Goal: Find specific page/section: Find specific page/section

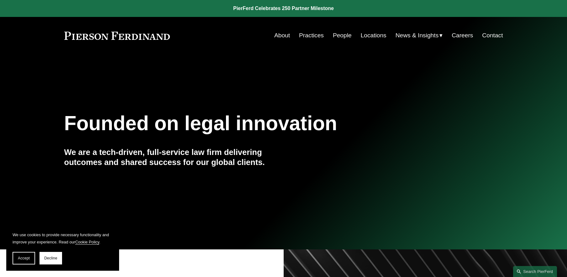
click at [467, 33] on link "Careers" at bounding box center [462, 35] width 21 height 12
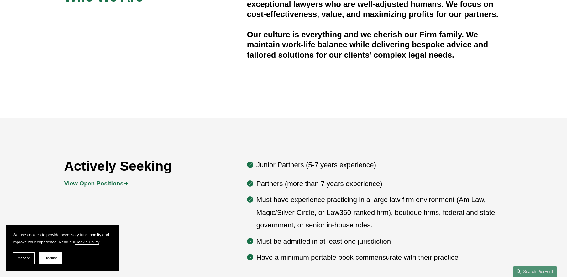
scroll to position [314, 0]
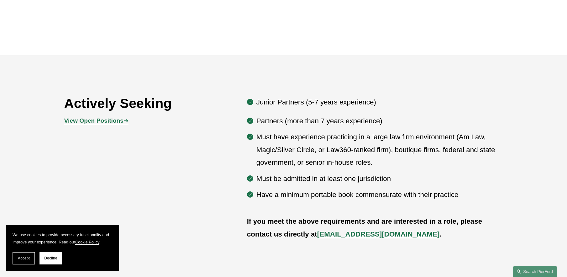
click at [117, 119] on strong "View Open Positions" at bounding box center [93, 120] width 59 height 7
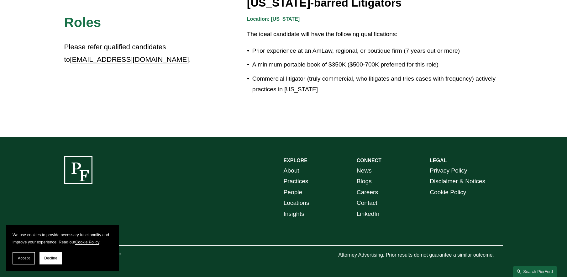
scroll to position [1023, 0]
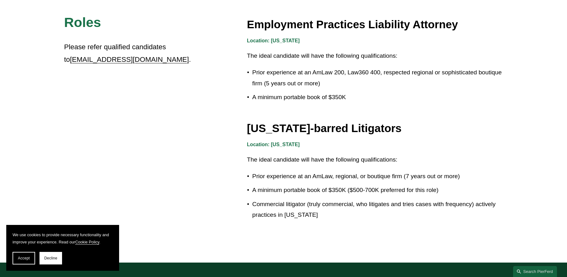
click at [16, 258] on button "Accept" at bounding box center [24, 258] width 23 height 13
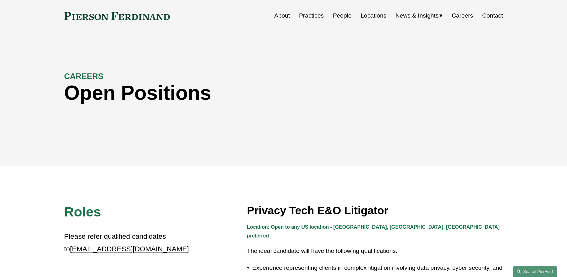
scroll to position [0, 0]
